Goal: Task Accomplishment & Management: Use online tool/utility

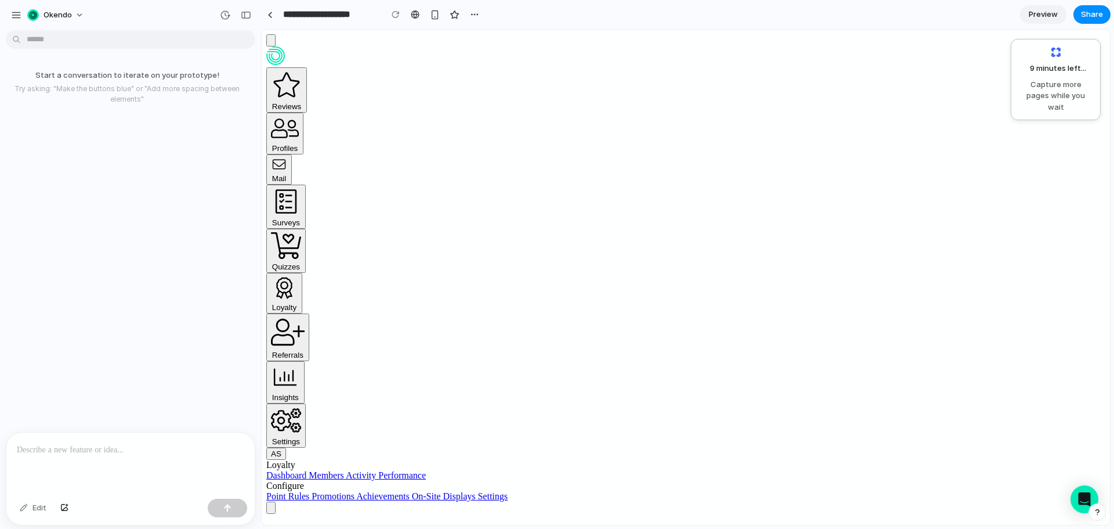
click at [1079, 52] on div "9 minutes left ... Capture more pages while you wait" at bounding box center [1056, 79] width 75 height 66
click at [803, 501] on div "Your Loyalty Program" at bounding box center [685, 524] width 839 height 46
click at [356, 491] on link "Achievements" at bounding box center [384, 496] width 56 height 10
click at [1077, 90] on span "Capture more pages while you wait" at bounding box center [1056, 96] width 75 height 34
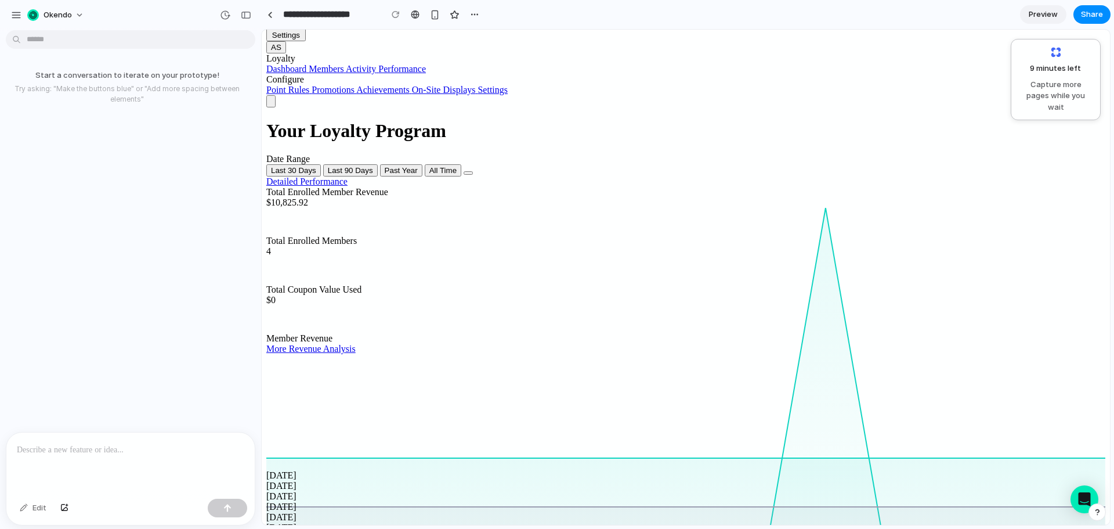
scroll to position [454, 0]
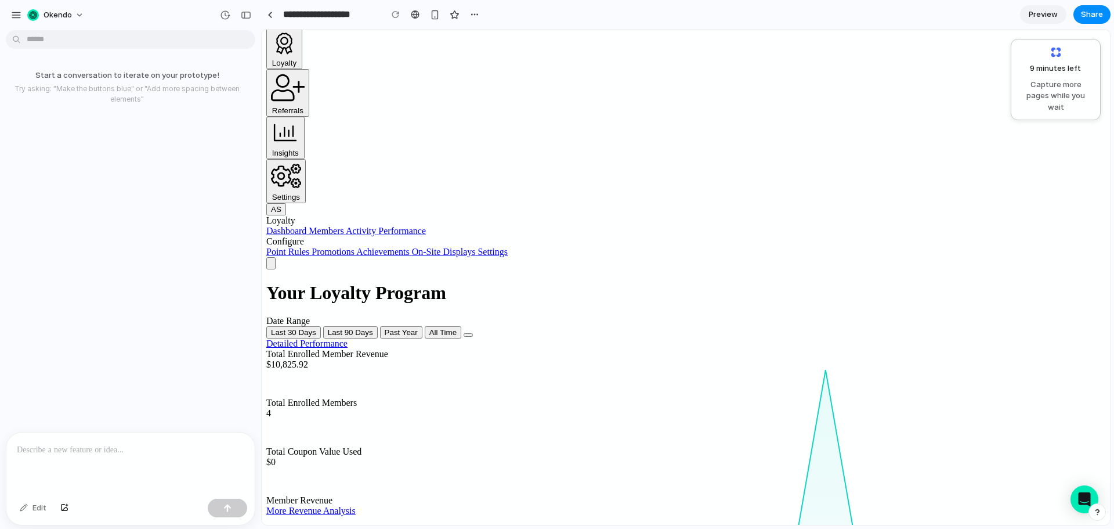
scroll to position [0, 0]
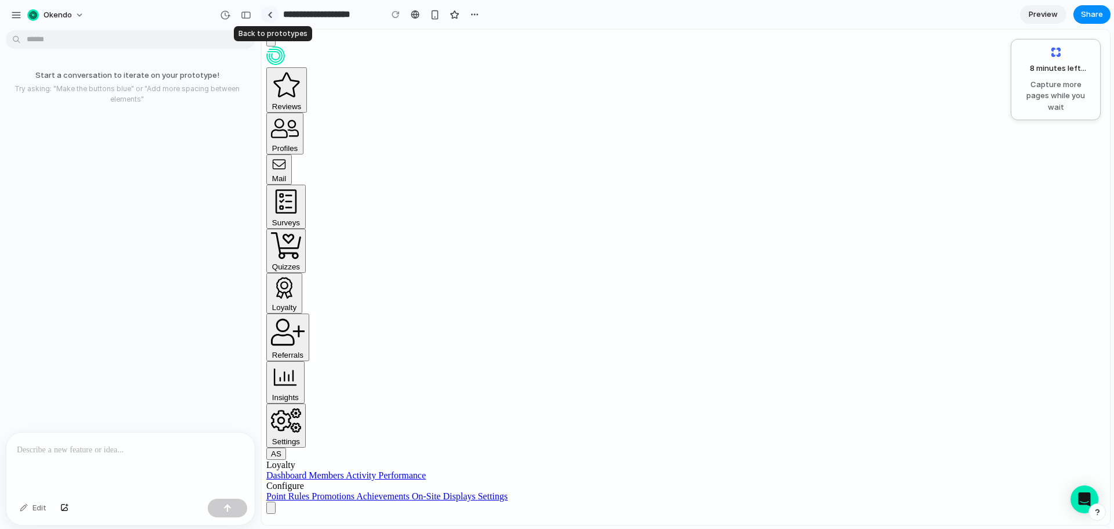
click at [272, 15] on div at bounding box center [270, 15] width 5 height 6
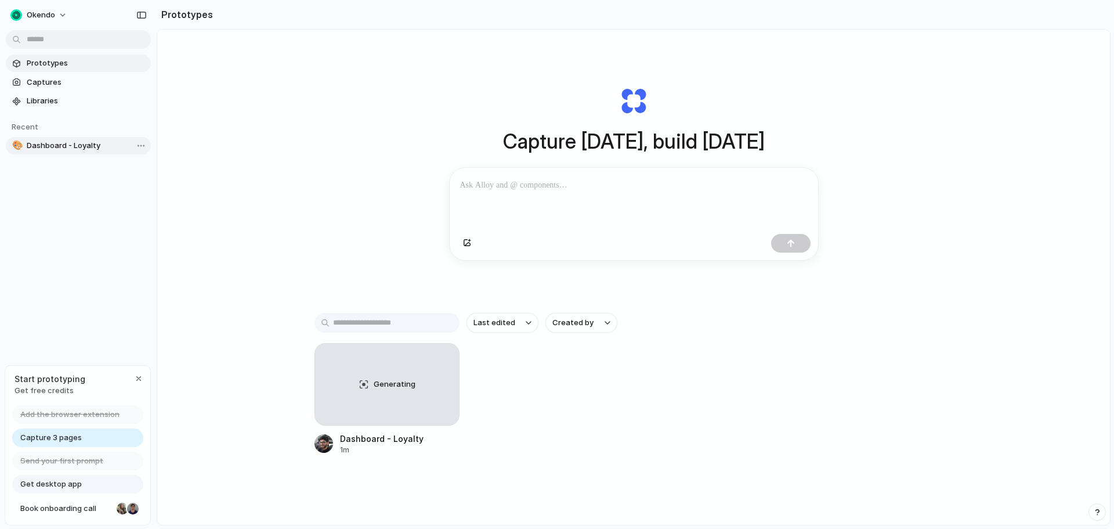
click at [86, 148] on span "Dashboard - Loyalty" at bounding box center [87, 146] width 120 height 12
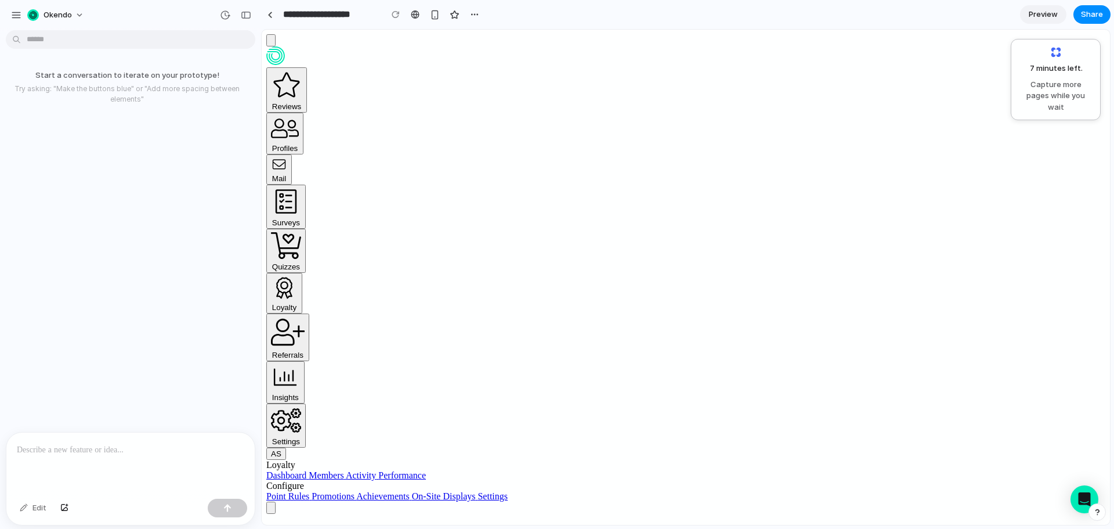
click at [134, 455] on div at bounding box center [130, 463] width 248 height 62
click at [128, 450] on p at bounding box center [130, 450] width 227 height 14
click at [475, 16] on div "button" at bounding box center [474, 14] width 9 height 9
click at [475, 16] on div "Duplicate Delete" at bounding box center [557, 264] width 1114 height 529
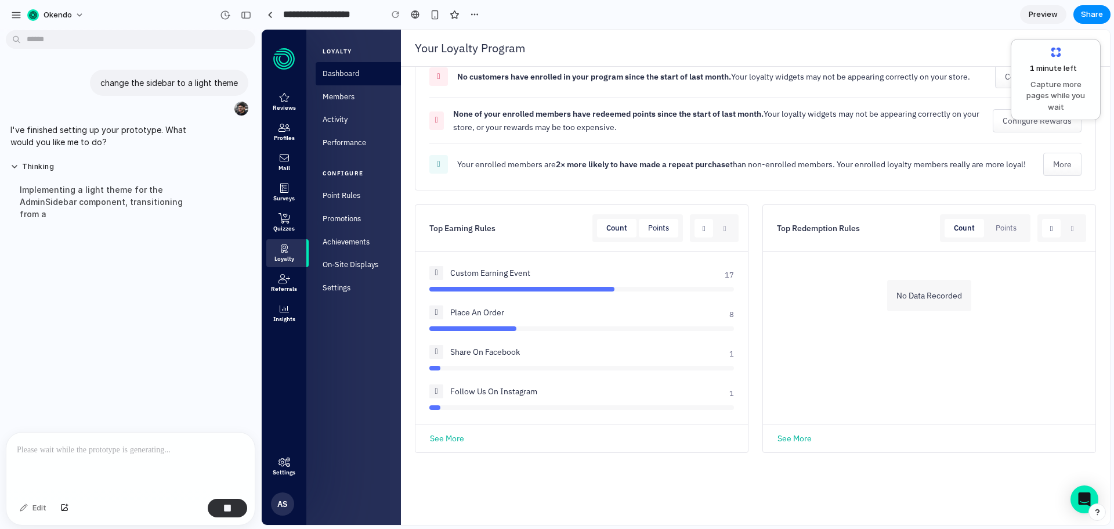
click at [658, 225] on button "Points" at bounding box center [658, 228] width 39 height 19
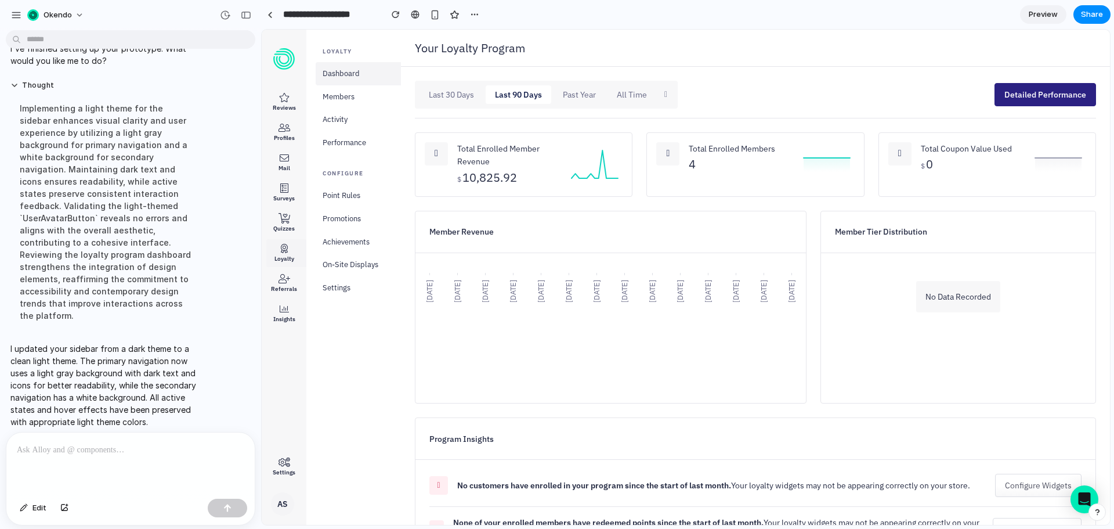
click at [367, 270] on link "On-Site Displays" at bounding box center [358, 264] width 85 height 23
click at [281, 218] on icon "button" at bounding box center [285, 218] width 12 height 12
click at [268, 10] on link at bounding box center [269, 14] width 17 height 17
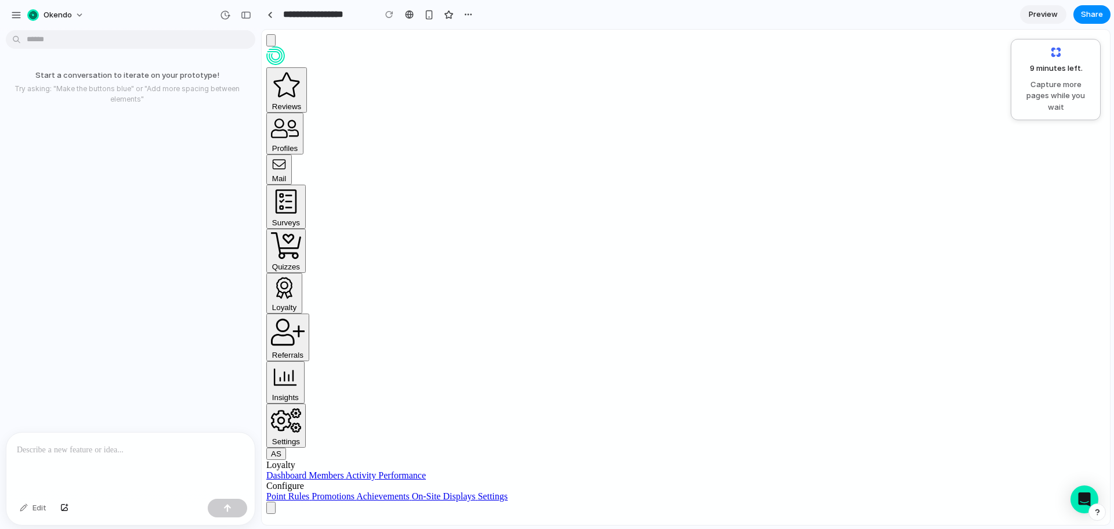
click at [309, 470] on link "Dashboard" at bounding box center [287, 475] width 42 height 10
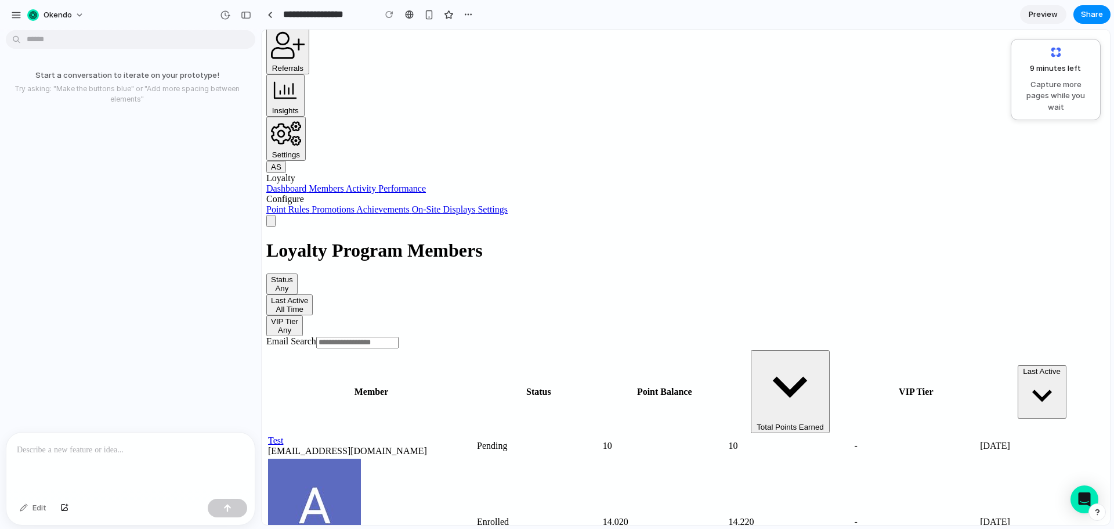
scroll to position [290, 0]
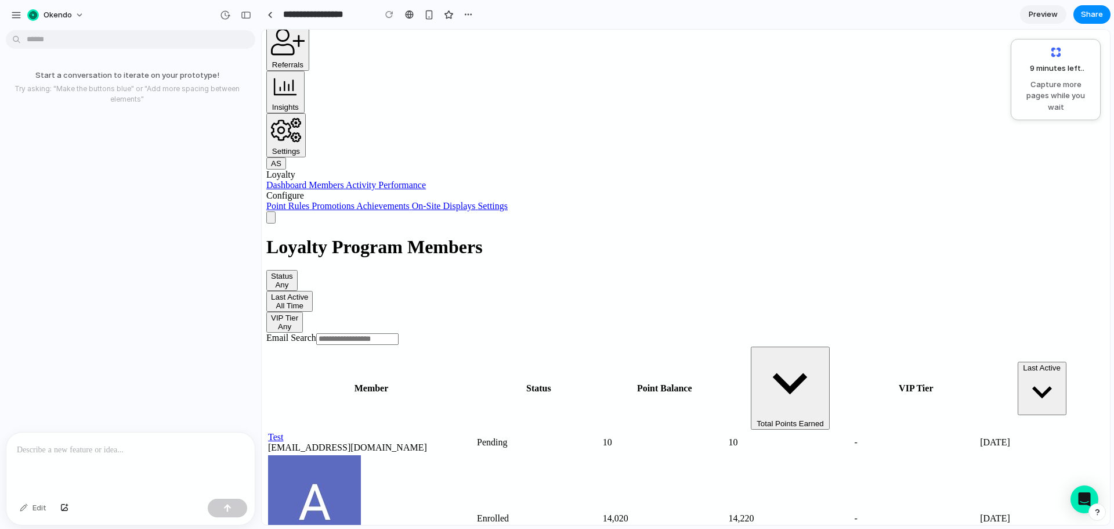
click at [478, 211] on link "Settings" at bounding box center [493, 206] width 30 height 10
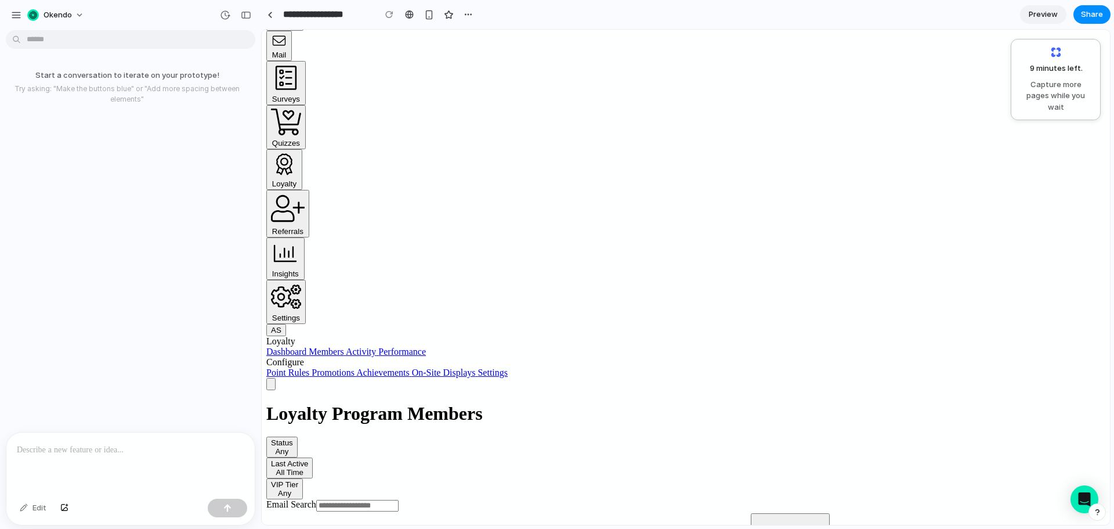
scroll to position [0, 0]
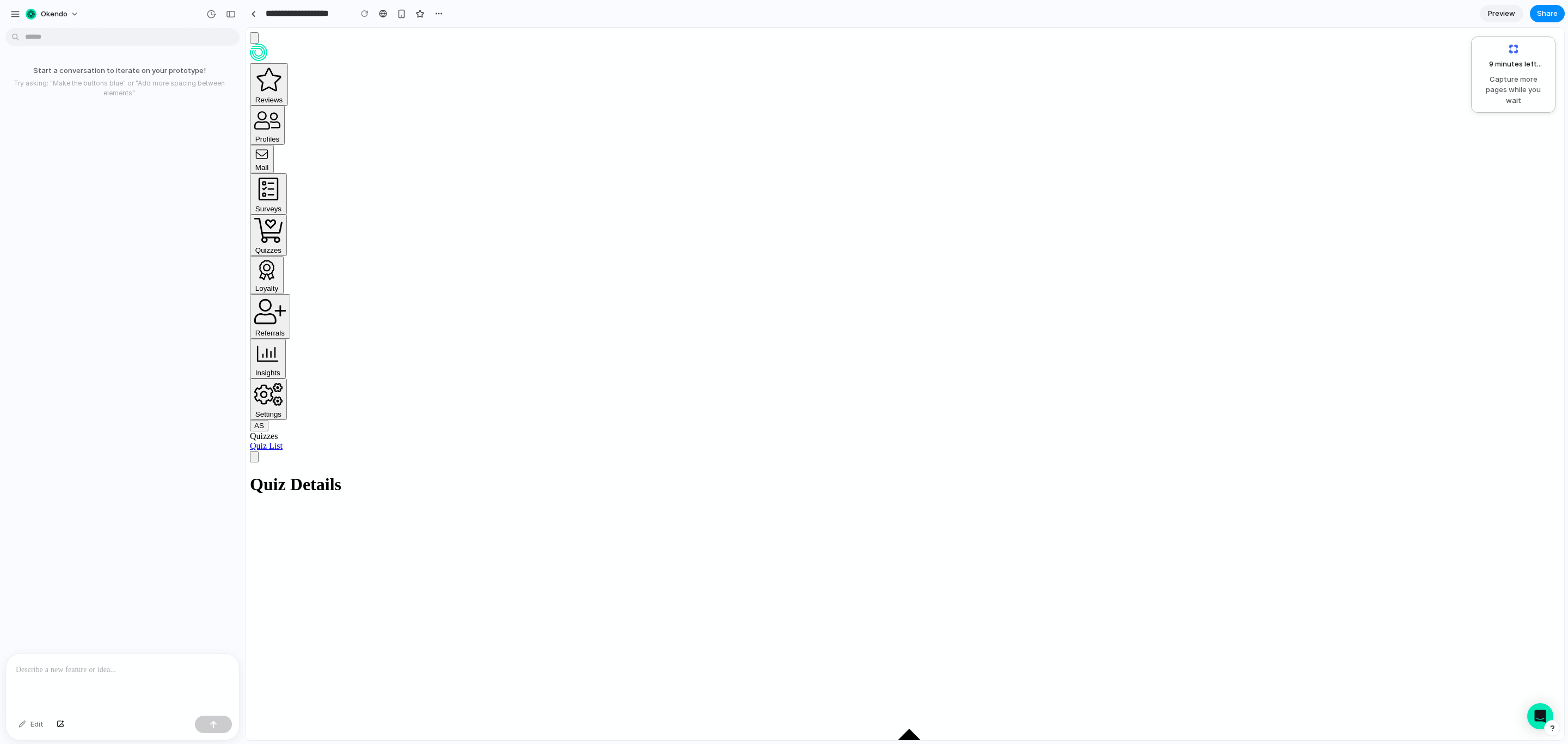
click at [60, 495] on div at bounding box center [122, 682] width 233 height 58
click at [1045, 53] on div "9 minutes left Capture more pages while you wait" at bounding box center [1514, 74] width 70 height 62
click at [110, 495] on div at bounding box center [122, 682] width 233 height 58
click at [88, 495] on p "*****" at bounding box center [120, 670] width 209 height 13
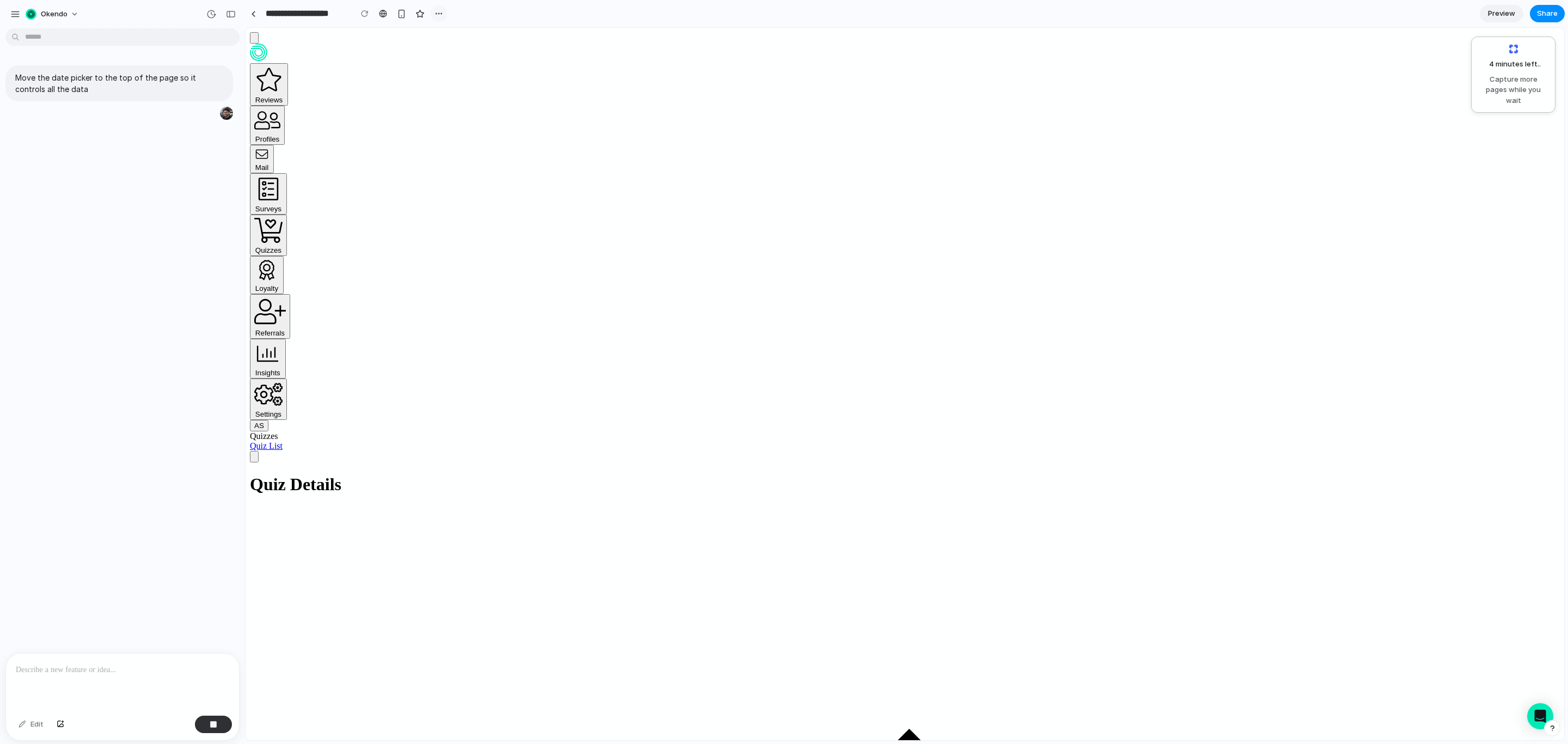
click at [436, 12] on div "button" at bounding box center [438, 13] width 8 height 8
click at [394, 12] on div "Duplicate Delete" at bounding box center [784, 372] width 1568 height 744
click at [430, 13] on div at bounding box center [402, 13] width 90 height 16
click at [436, 13] on div "button" at bounding box center [438, 13] width 8 height 8
click at [443, 423] on div "Duplicate Delete" at bounding box center [784, 372] width 1568 height 744
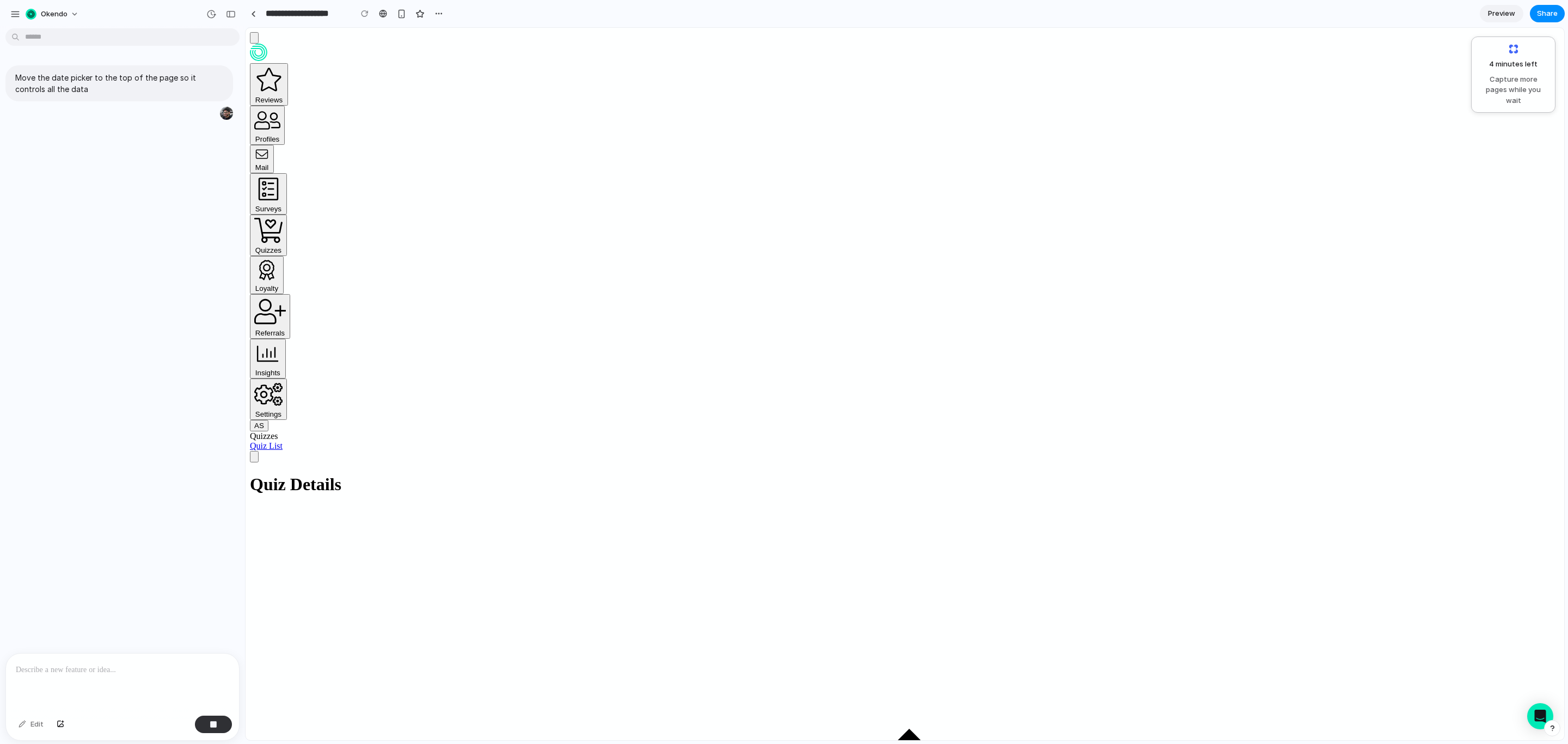
click at [1045, 66] on span "3 minutes left ..." at bounding box center [1512, 65] width 61 height 11
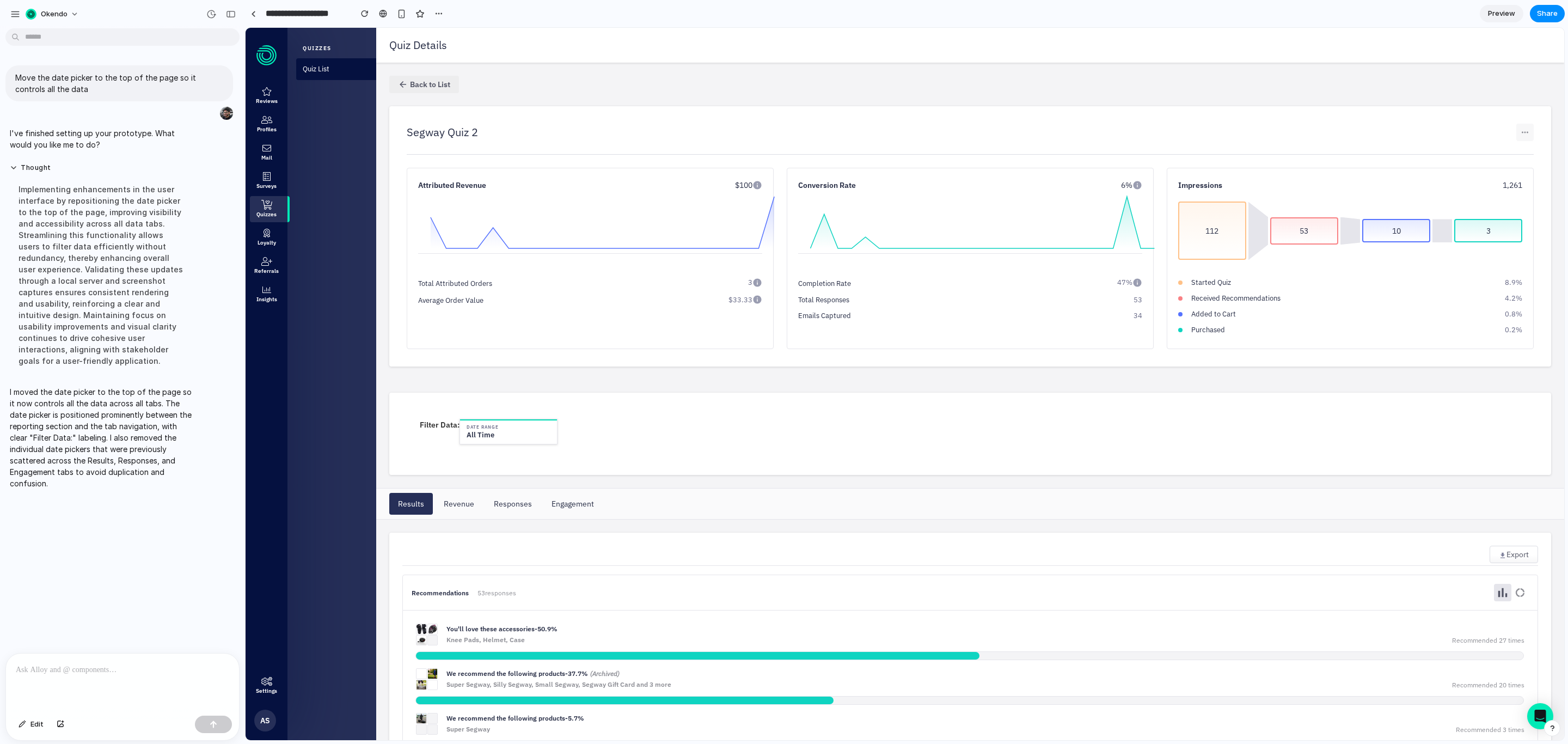
click at [533, 438] on div "All Time" at bounding box center [508, 435] width 84 height 8
click at [502, 445] on button "Date Range All Time" at bounding box center [509, 431] width 98 height 25
click at [504, 432] on div at bounding box center [550, 425] width 181 height 13
click at [114, 495] on div at bounding box center [122, 682] width 233 height 58
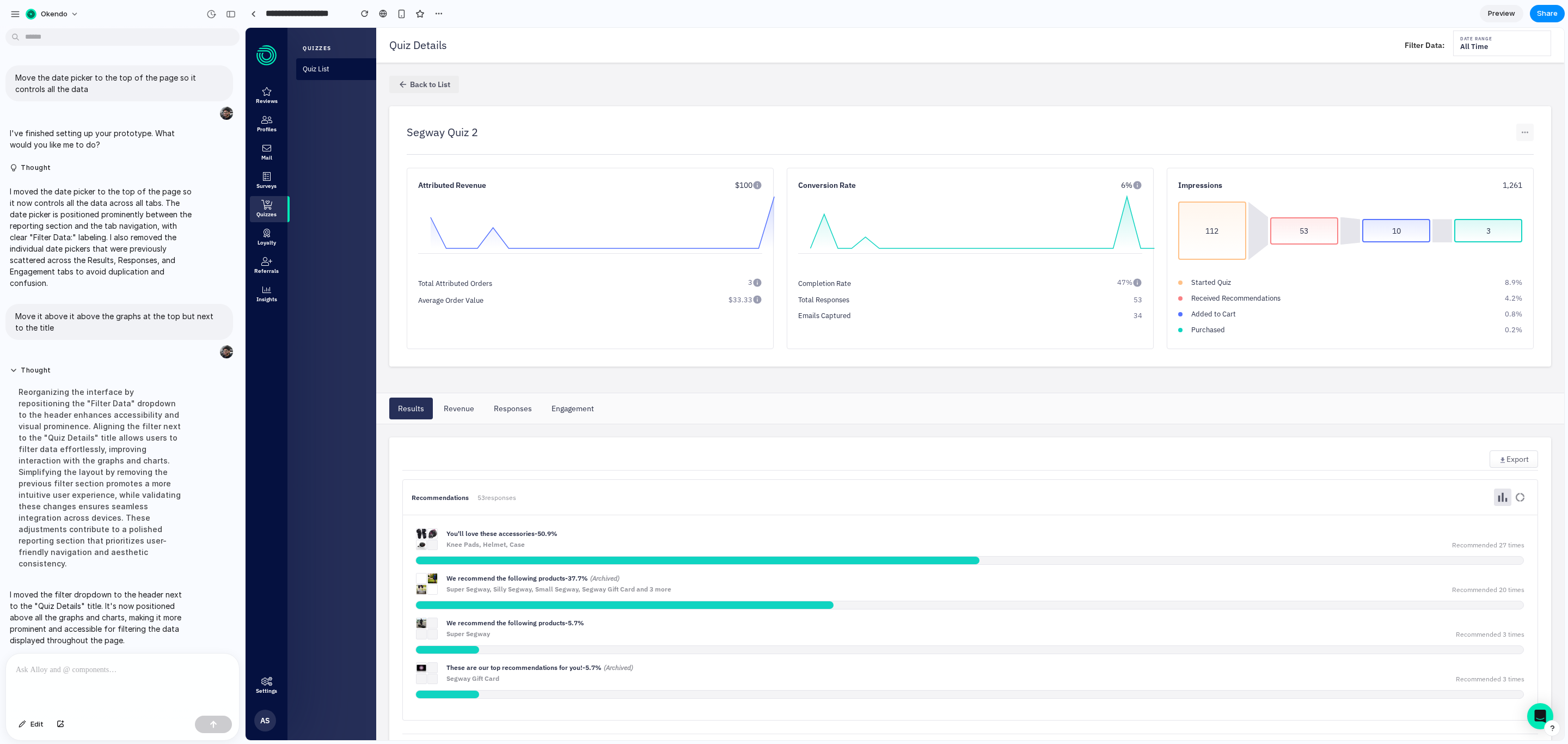
click at [1045, 37] on div at bounding box center [1544, 37] width 181 height 13
click at [1045, 45] on div "All Time" at bounding box center [1502, 47] width 84 height 8
click at [439, 9] on div "button" at bounding box center [438, 13] width 8 height 8
click at [439, 9] on div "Duplicate Delete" at bounding box center [784, 372] width 1568 height 744
click at [30, 495] on span "Edit" at bounding box center [37, 724] width 13 height 11
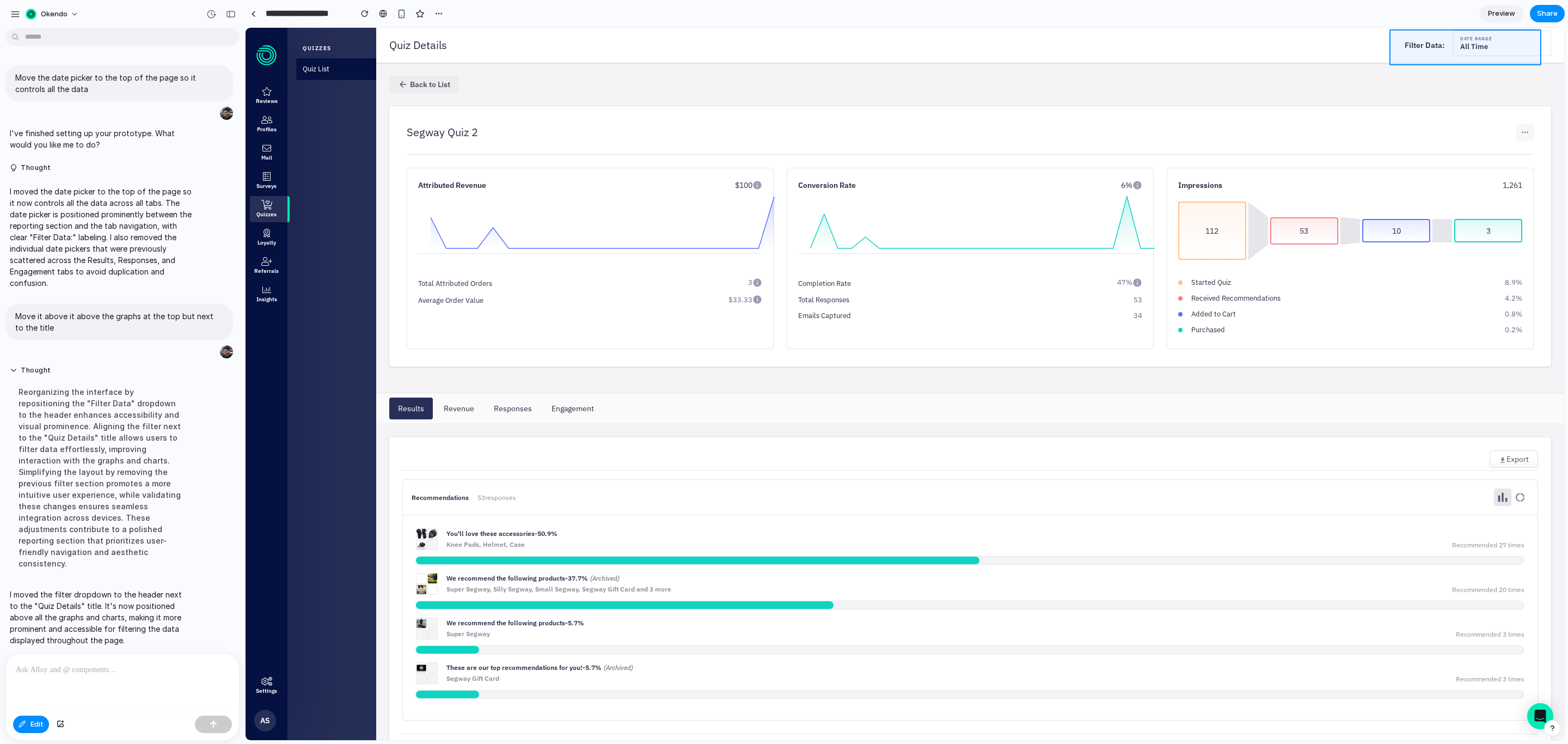
click at [1045, 46] on div at bounding box center [905, 384] width 1318 height 712
click at [79, 495] on div at bounding box center [122, 682] width 233 height 58
click at [1045, 41] on div at bounding box center [905, 384] width 1318 height 712
click at [1045, 46] on div at bounding box center [905, 384] width 1318 height 712
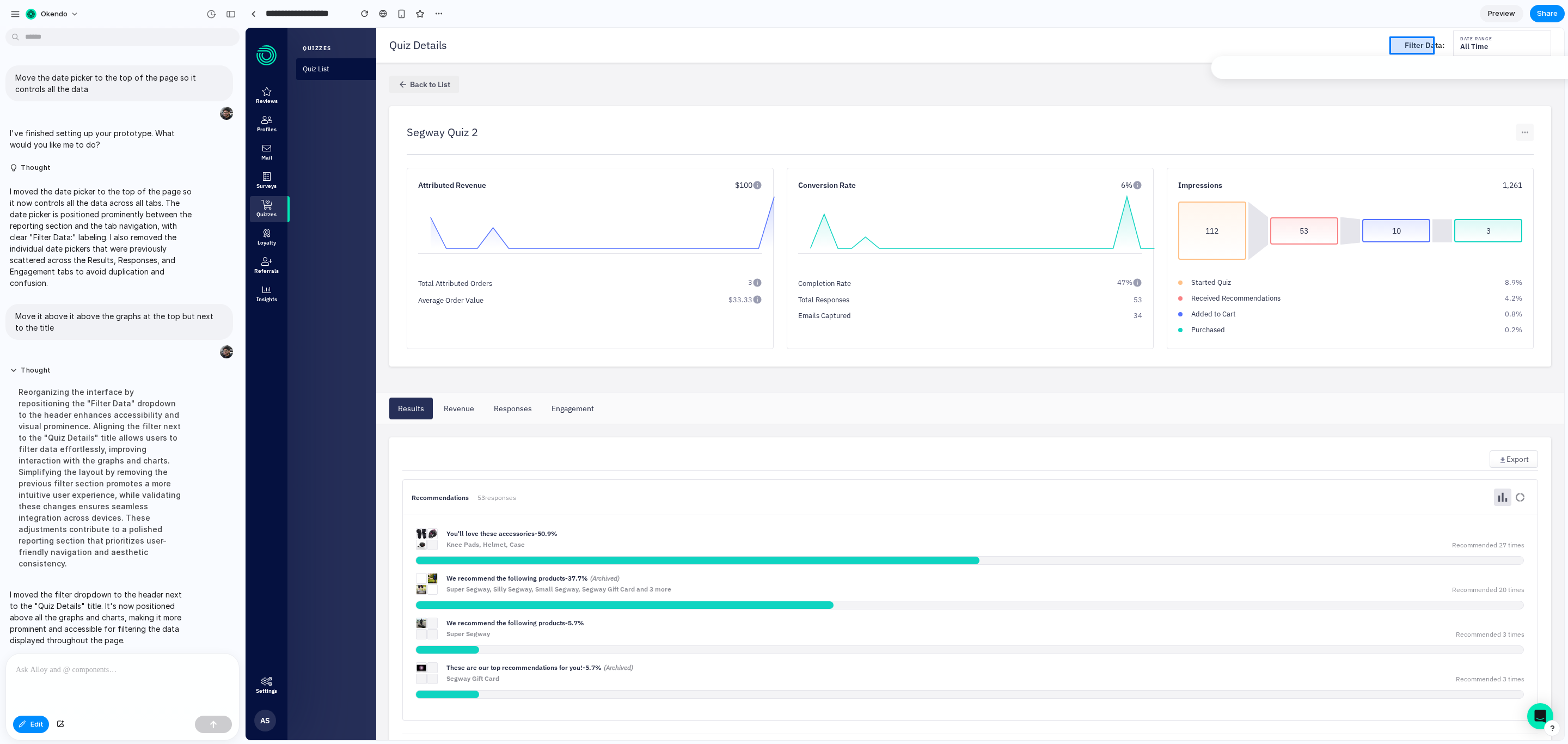
click at [1045, 46] on div at bounding box center [905, 384] width 1318 height 712
click at [1045, 35] on div at bounding box center [905, 384] width 1318 height 712
click at [147, 495] on div at bounding box center [122, 682] width 233 height 58
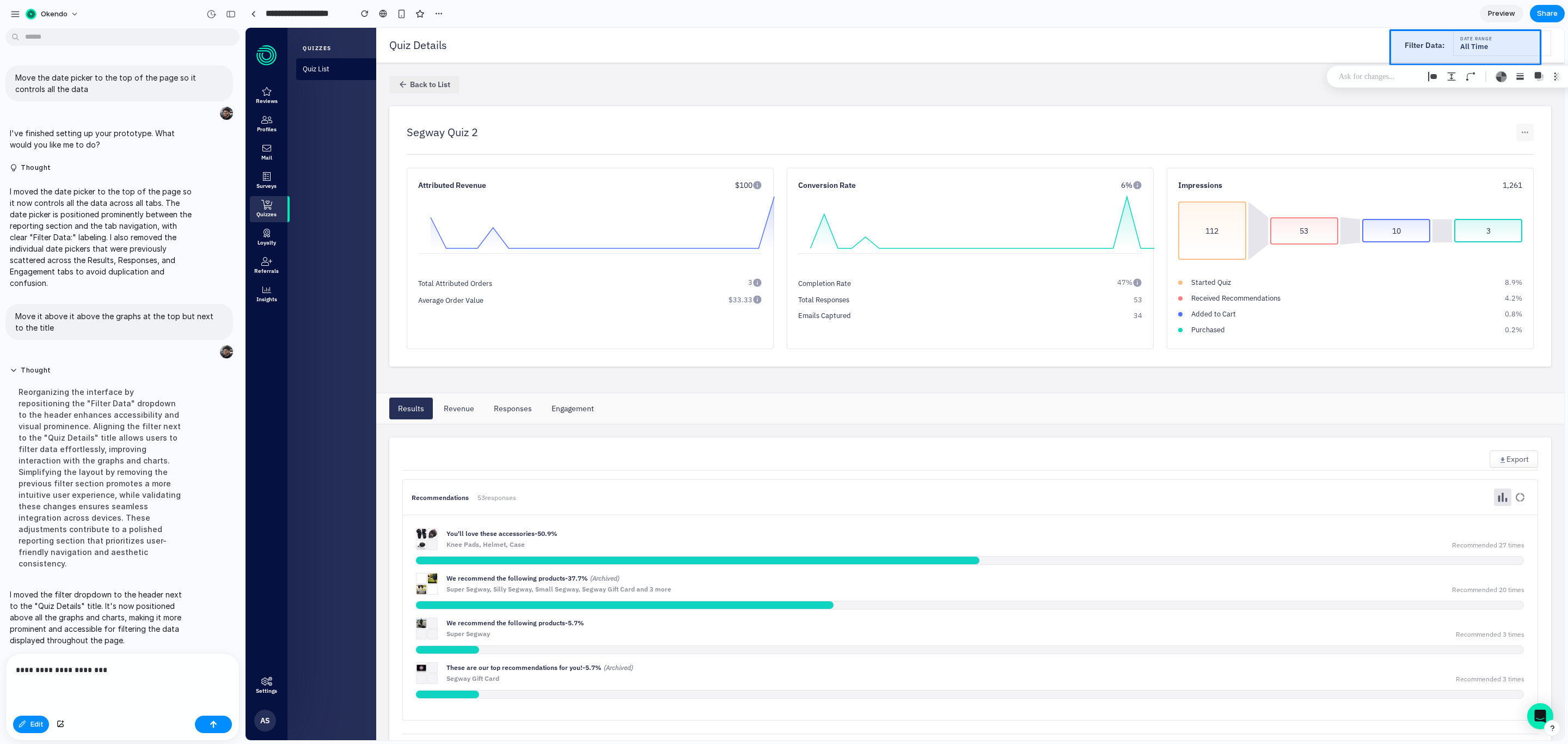
click at [57, 495] on div "**********" at bounding box center [122, 682] width 233 height 58
drag, startPoint x: 159, startPoint y: 676, endPoint x: 124, endPoint y: 676, distance: 35.0
click at [124, 495] on div "**********" at bounding box center [122, 682] width 233 height 58
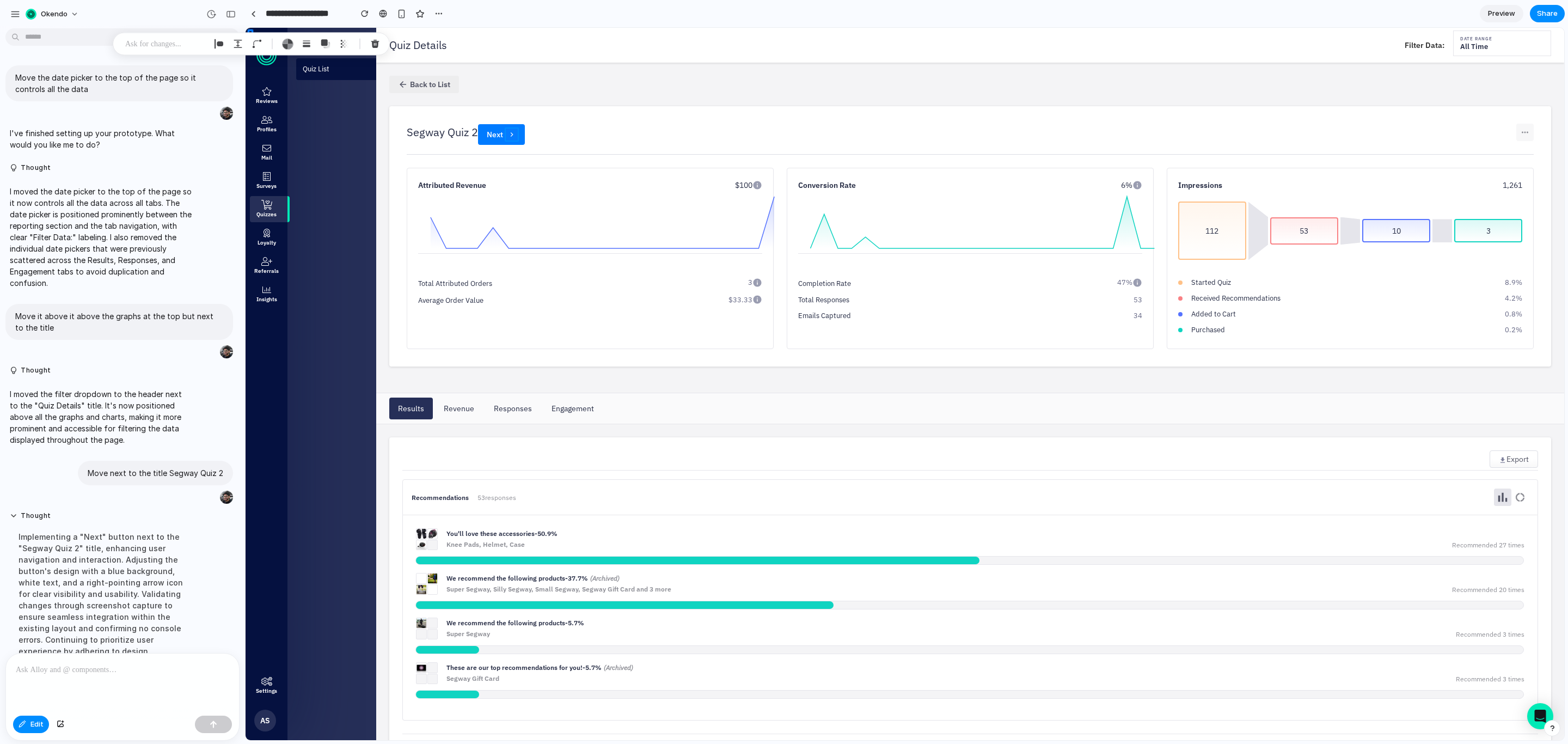
click at [511, 130] on div at bounding box center [905, 384] width 1318 height 712
click at [737, 12] on section "**********" at bounding box center [905, 13] width 1320 height 27
click at [97, 495] on div "Implementing a "Next" button next to the "Segway Quiz 2" title, enhancing user …" at bounding box center [100, 611] width 182 height 174
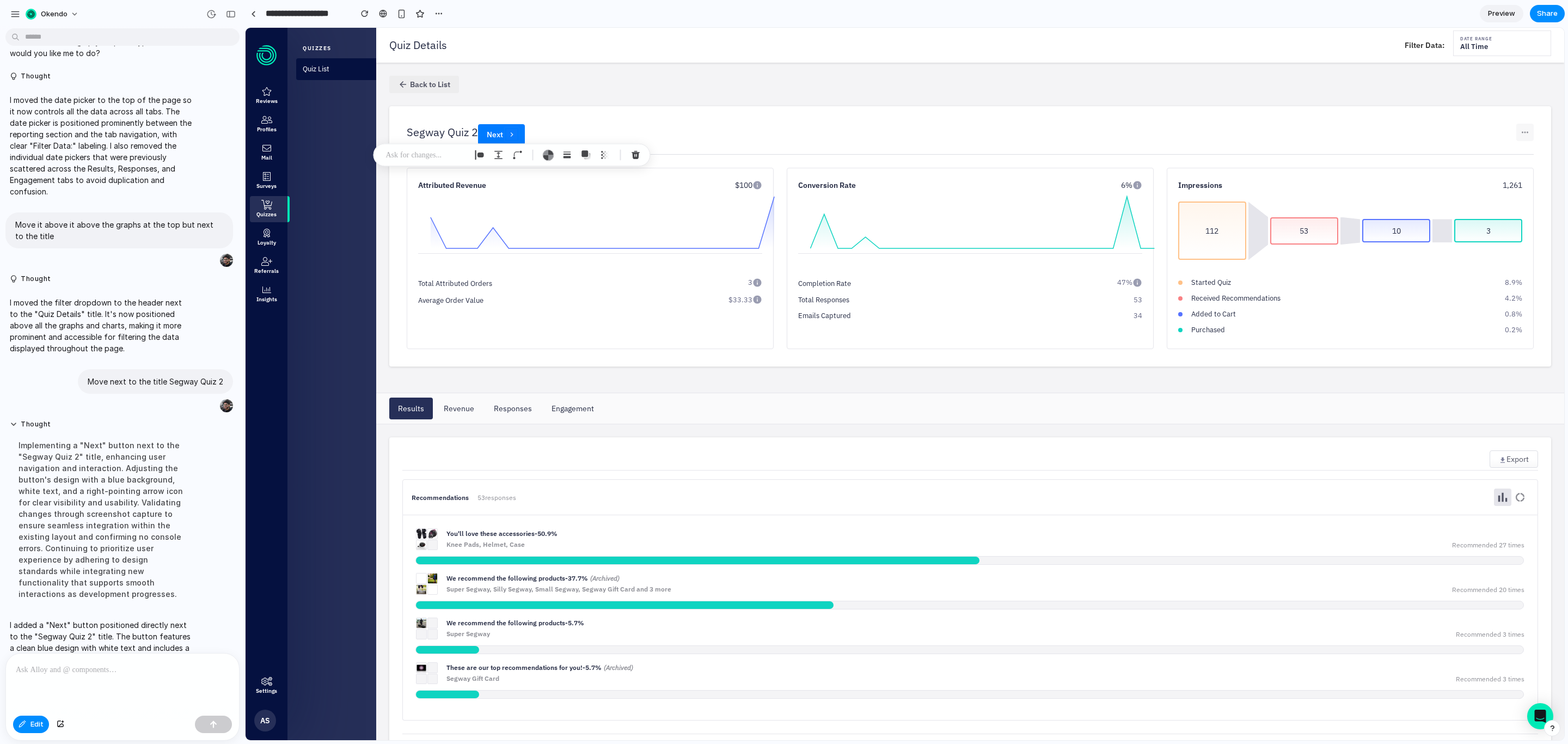
scroll to position [129, 0]
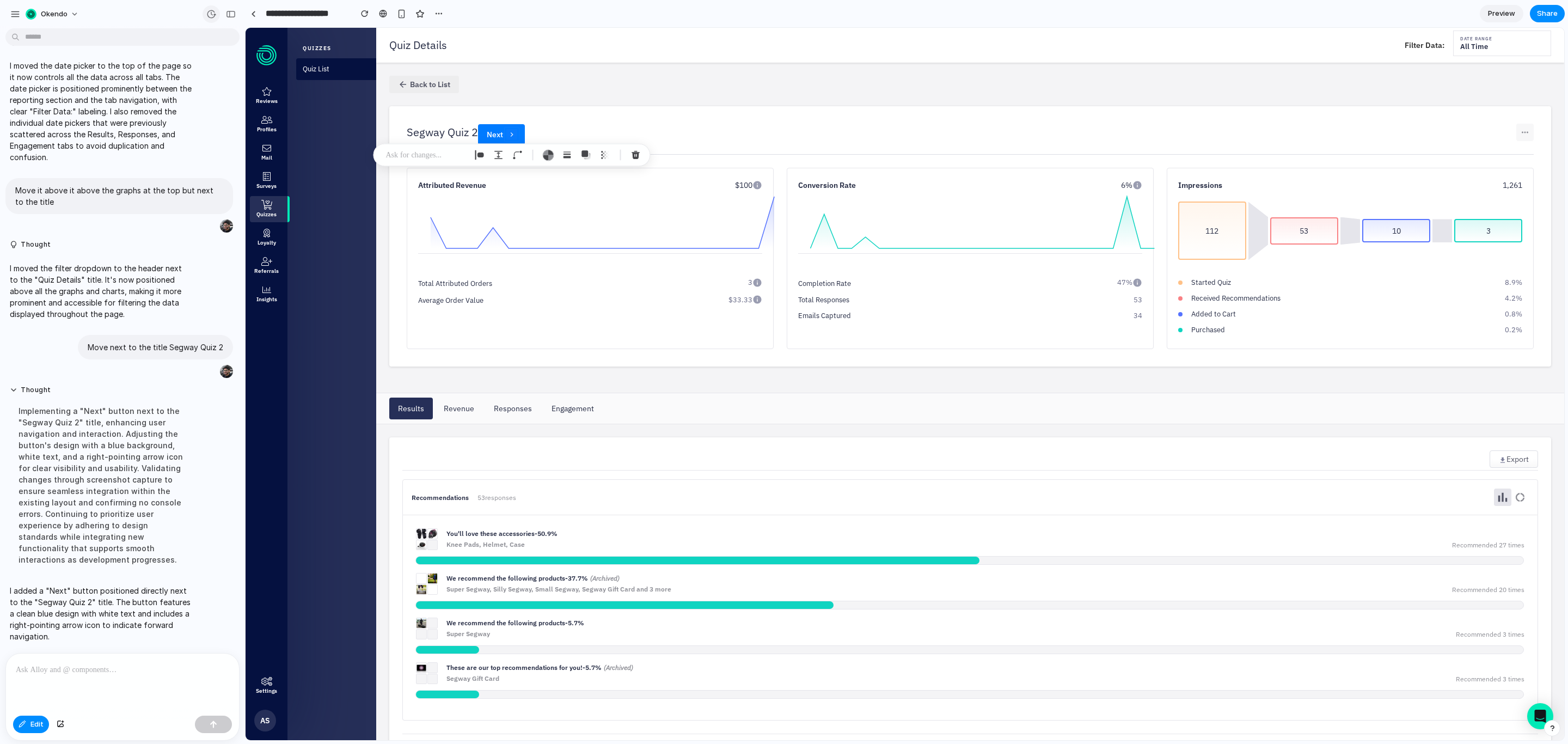
click at [207, 11] on div "button" at bounding box center [211, 14] width 9 height 9
click at [114, 82] on span "v2" at bounding box center [121, 82] width 79 height 11
click at [200, 86] on button "Restore" at bounding box center [187, 87] width 40 height 15
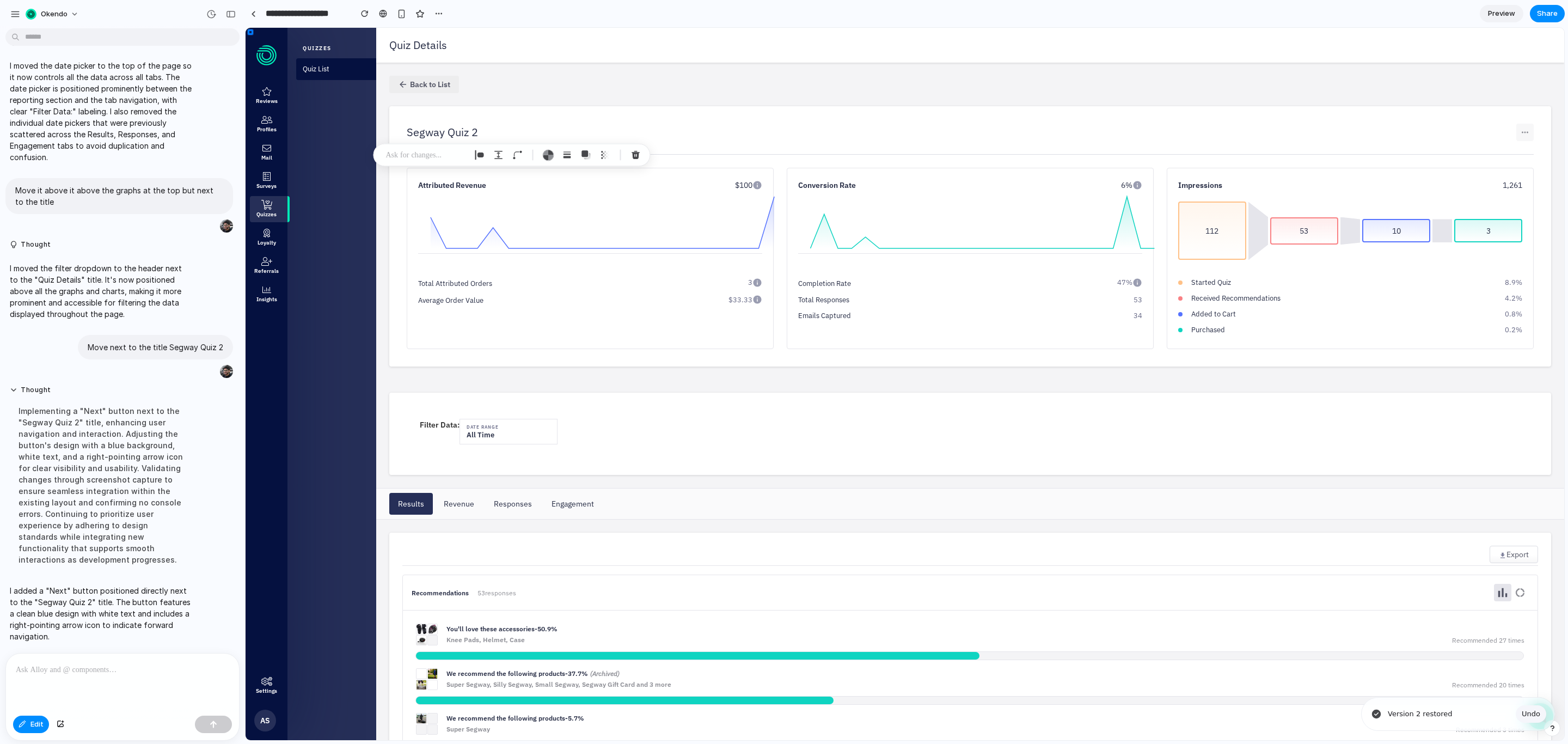
scroll to position [0, 0]
click at [83, 495] on p at bounding box center [120, 670] width 209 height 13
